Goal: Task Accomplishment & Management: Manage account settings

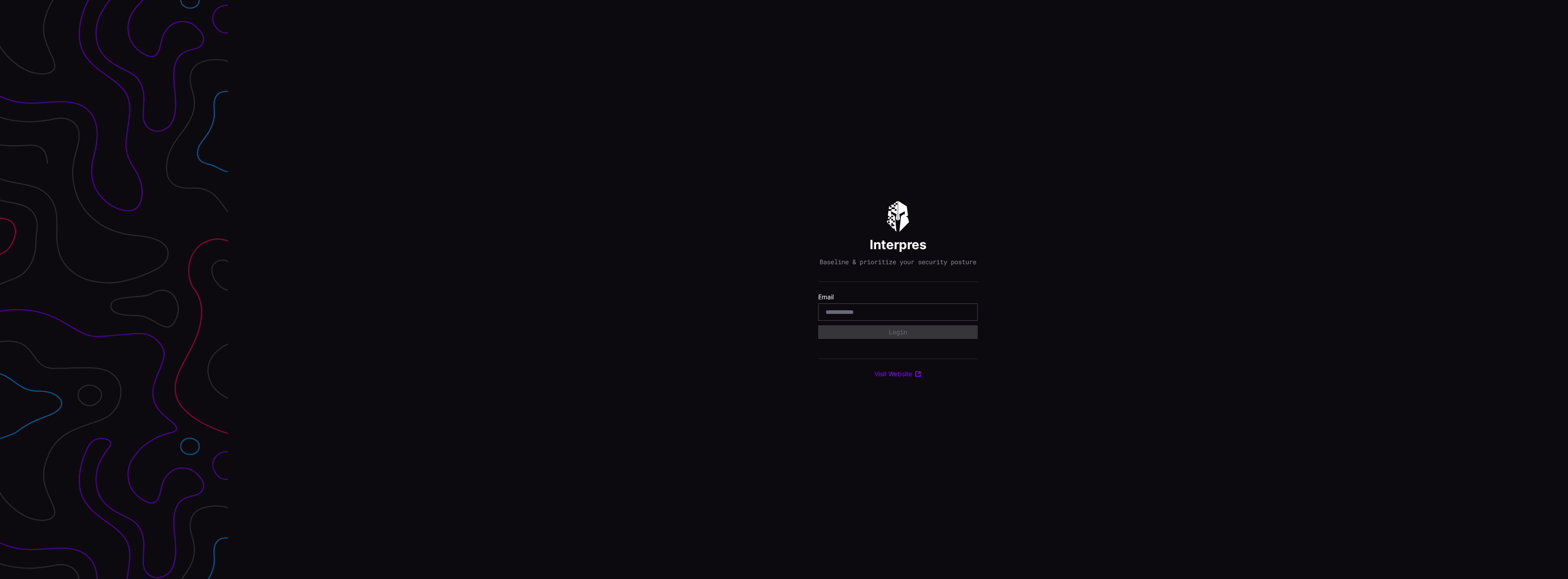
click at [934, 314] on input "email" at bounding box center [898, 311] width 145 height 8
type input "**********"
click at [818, 325] on button "Login" at bounding box center [898, 332] width 159 height 13
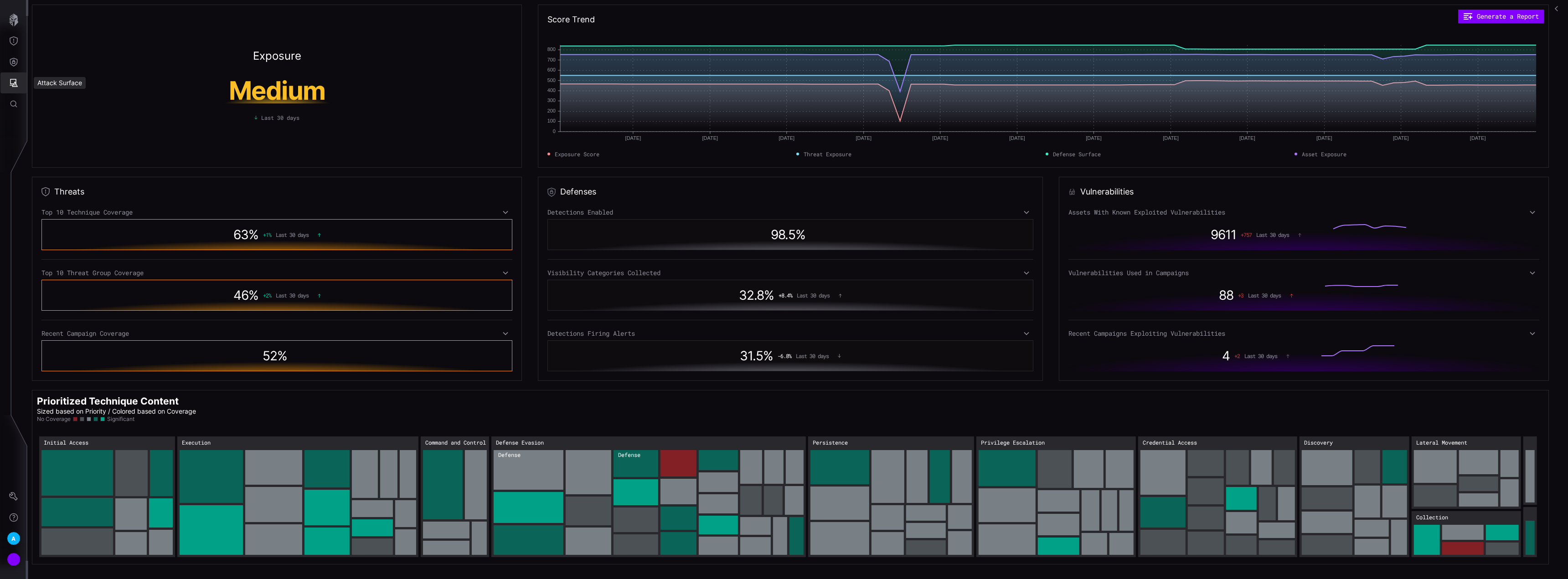
click at [10, 86] on icon "Attack Surface" at bounding box center [13, 83] width 9 height 9
click at [15, 498] on div at bounding box center [784, 290] width 1568 height 579
click at [12, 497] on icon "Settings" at bounding box center [13, 496] width 9 height 9
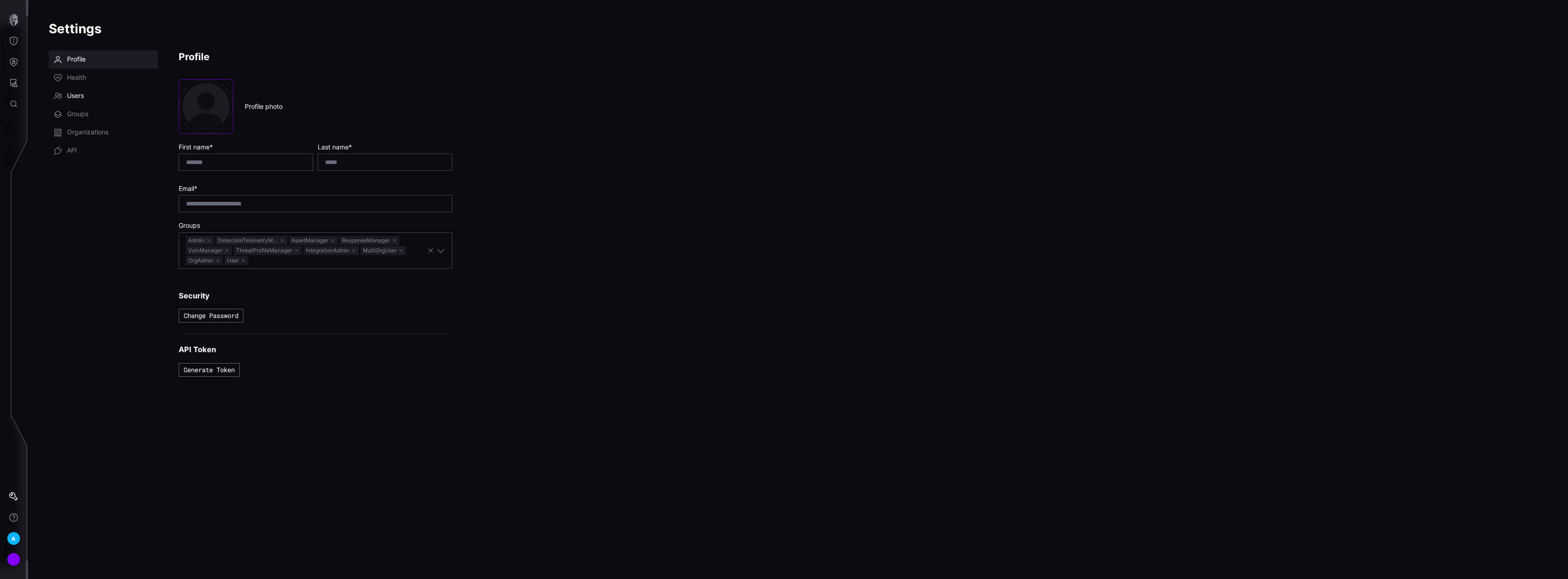
click at [68, 95] on span "Users" at bounding box center [75, 96] width 17 height 9
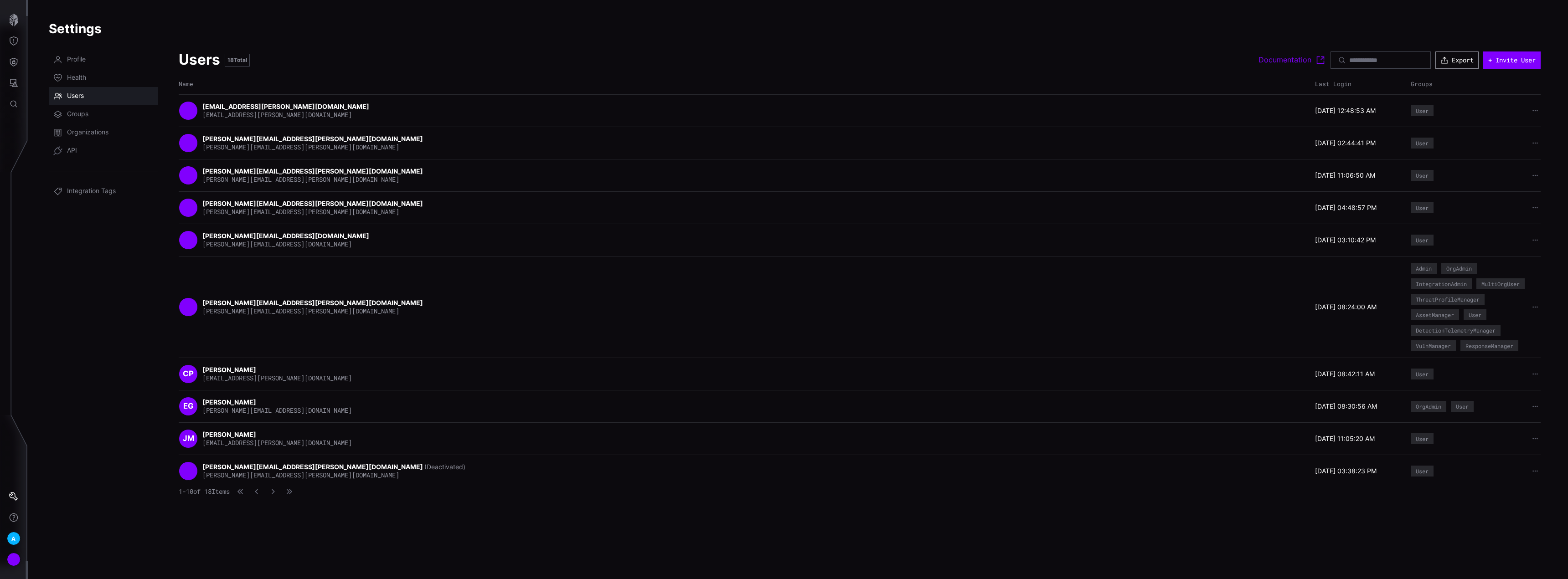
click at [1460, 58] on button "Export" at bounding box center [1457, 60] width 43 height 17
